Goal: Find specific page/section

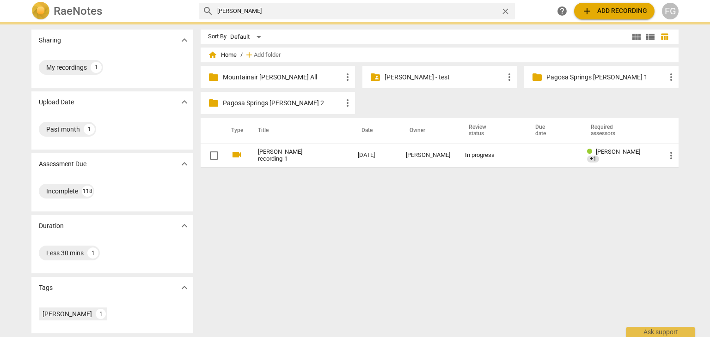
click at [300, 10] on input "[PERSON_NAME]" at bounding box center [356, 11] width 279 height 15
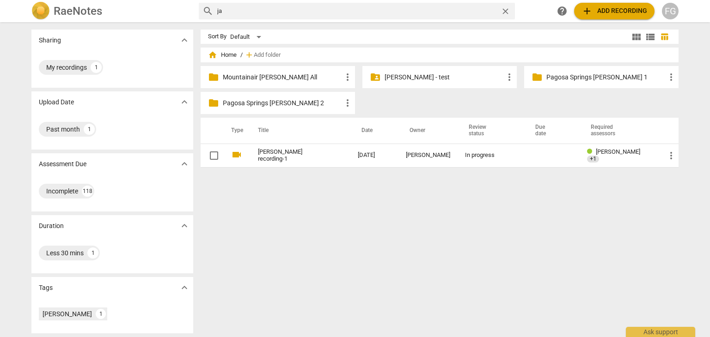
type input "j"
type input "k"
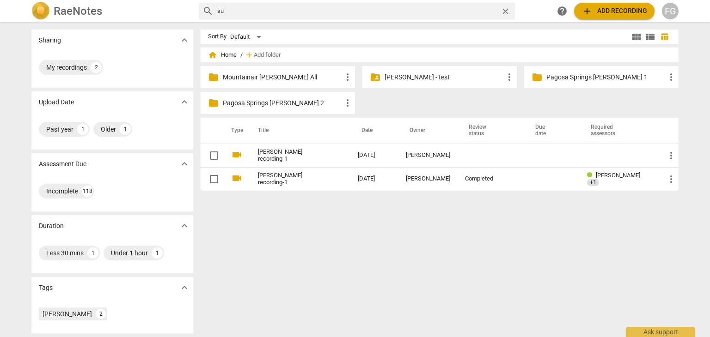
type input "s"
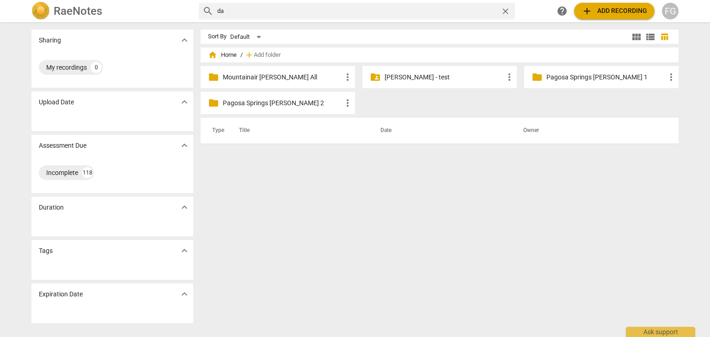
type input "d"
type input "[PERSON_NAME]"
